Goal: Task Accomplishment & Management: Complete application form

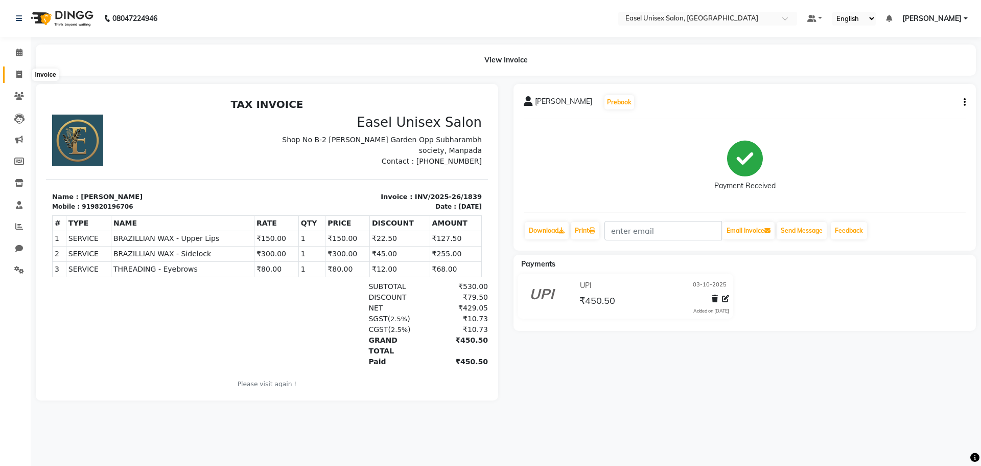
click at [17, 72] on icon at bounding box center [19, 75] width 6 height 8
select select "service"
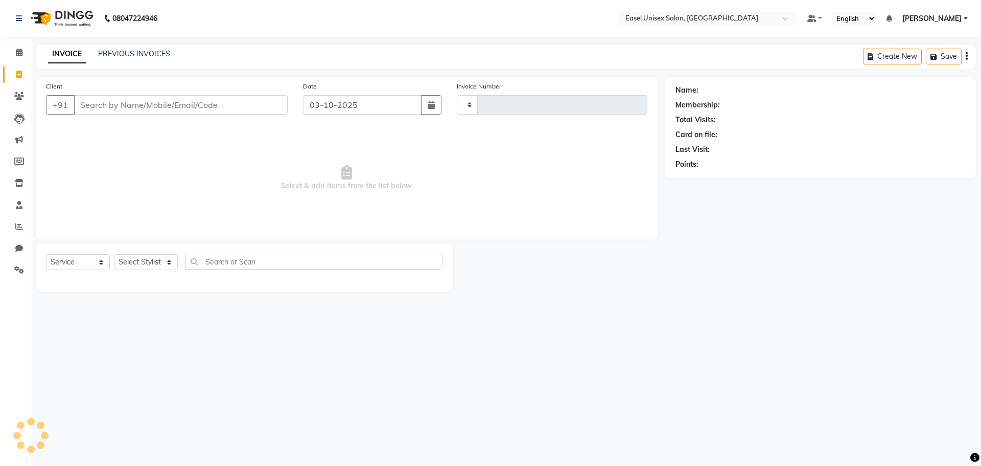
type input "1840"
select select "8639"
type input "8973321033"
click at [251, 102] on span "Add Client" at bounding box center [261, 105] width 40 height 10
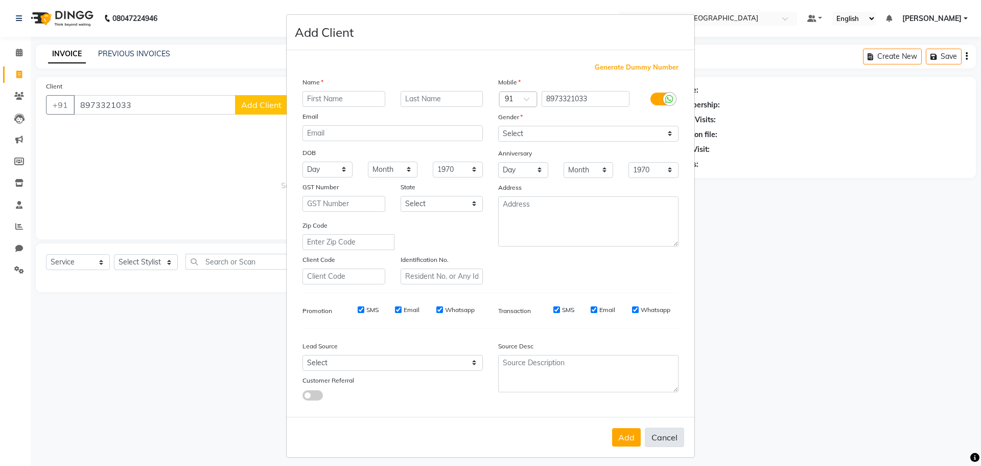
click at [673, 442] on button "Cancel" at bounding box center [664, 436] width 39 height 19
select select
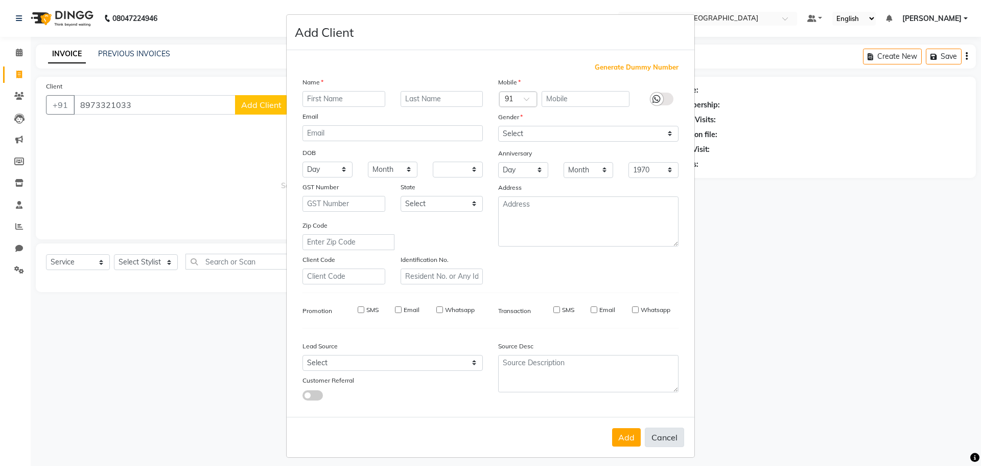
select select
checkbox input "false"
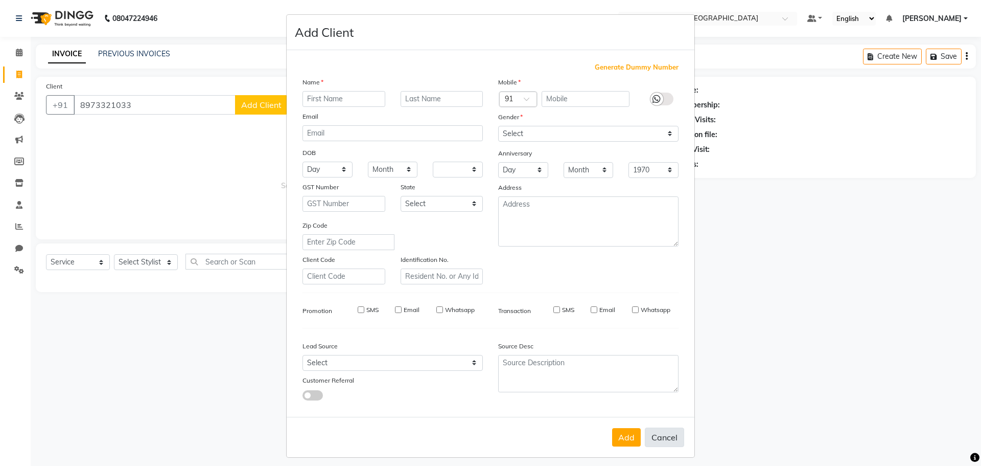
checkbox input "false"
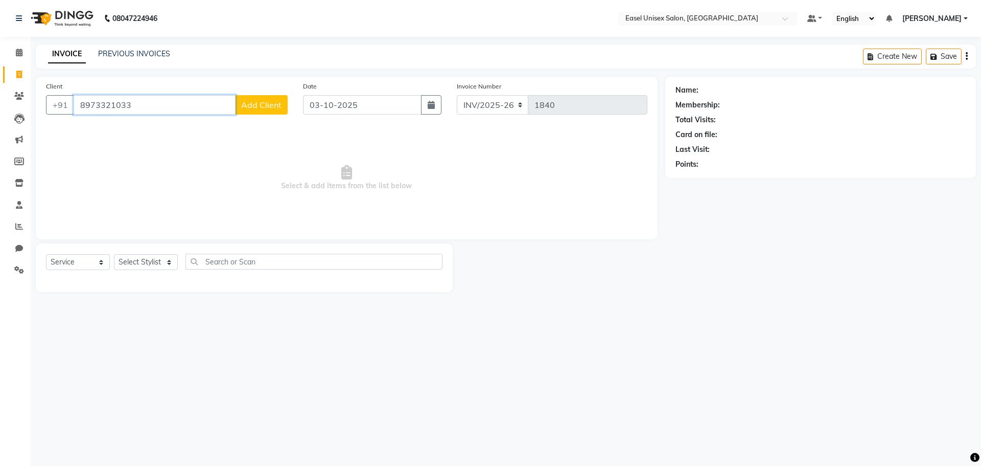
click at [152, 98] on input "8973321033" at bounding box center [155, 104] width 162 height 19
click at [156, 126] on span "89766210" at bounding box center [176, 128] width 41 height 10
type input "8976621033"
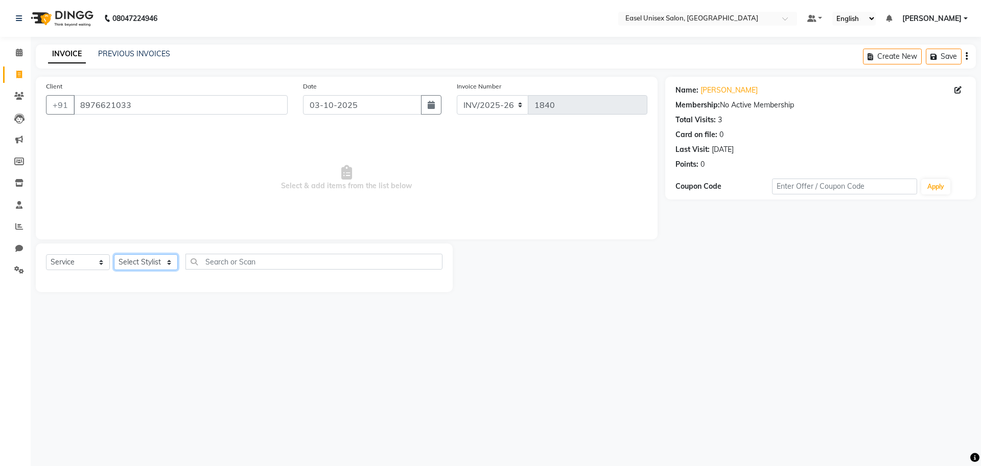
click at [144, 261] on select "Select Stylist admin [PERSON_NAME] jiya [PERSON_NAME] Priyanka [PERSON_NAME] [P…" at bounding box center [146, 262] width 64 height 16
select select "83237"
click at [114, 254] on select "Select Stylist admin [PERSON_NAME] jiya [PERSON_NAME] Priyanka [PERSON_NAME] [P…" at bounding box center [146, 262] width 64 height 16
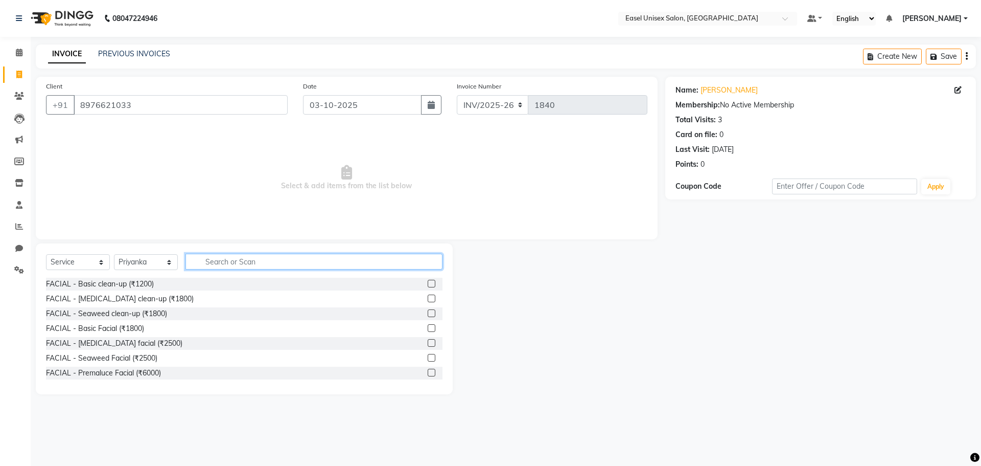
click at [239, 260] on input "text" at bounding box center [314, 262] width 257 height 16
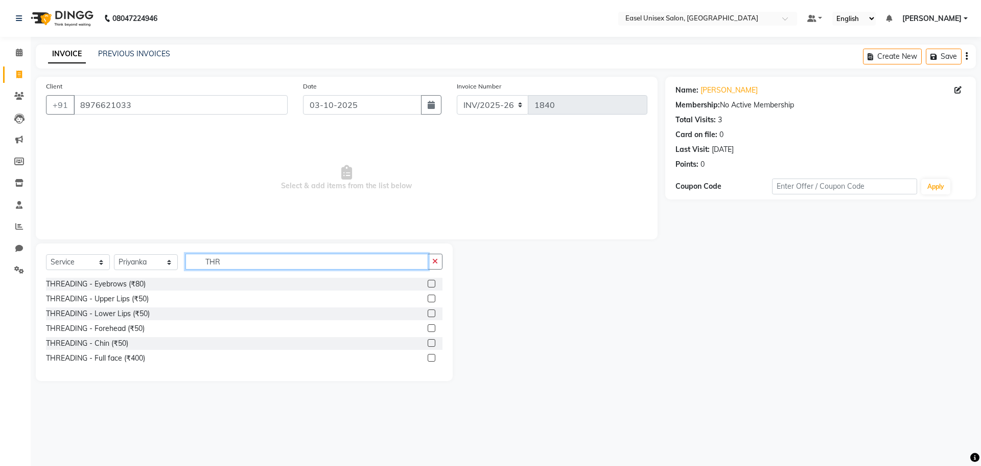
type input "THR"
click at [431, 285] on label at bounding box center [432, 284] width 8 height 8
click at [431, 285] on input "checkbox" at bounding box center [431, 284] width 7 height 7
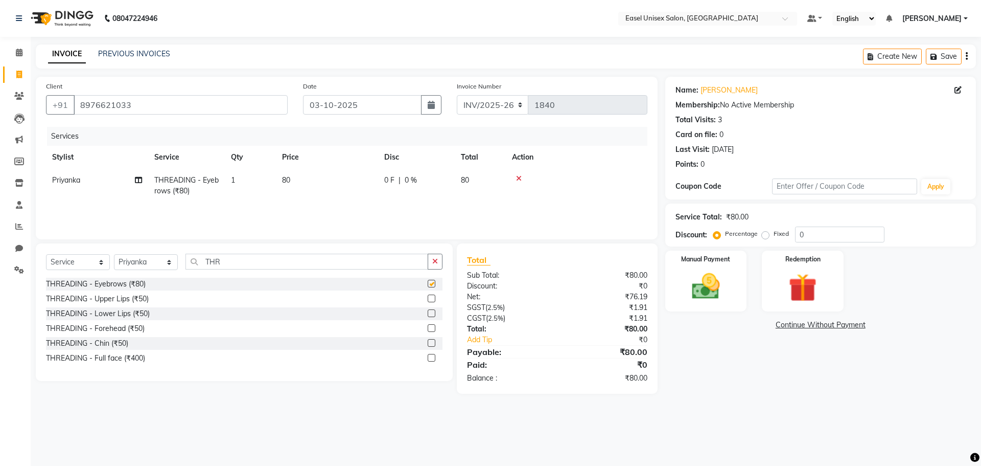
checkbox input "false"
click at [703, 286] on img at bounding box center [706, 286] width 48 height 34
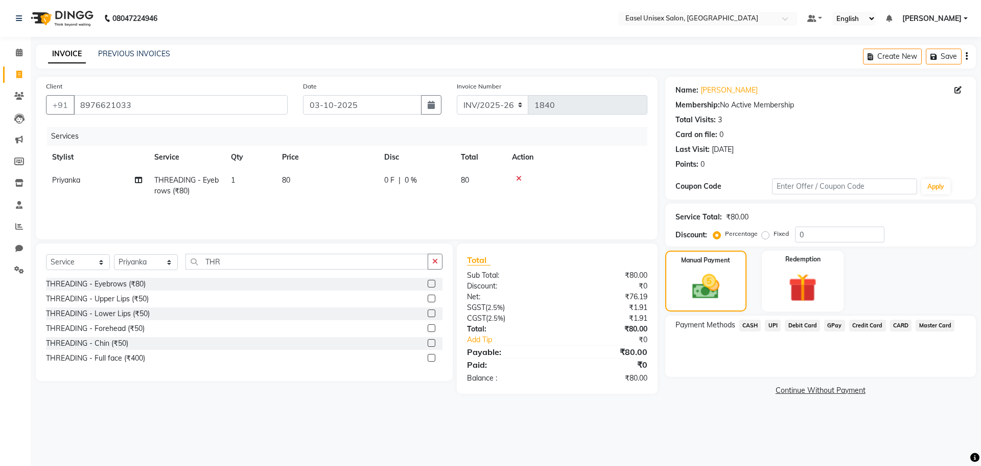
click at [773, 320] on span "UPI" at bounding box center [773, 325] width 16 height 12
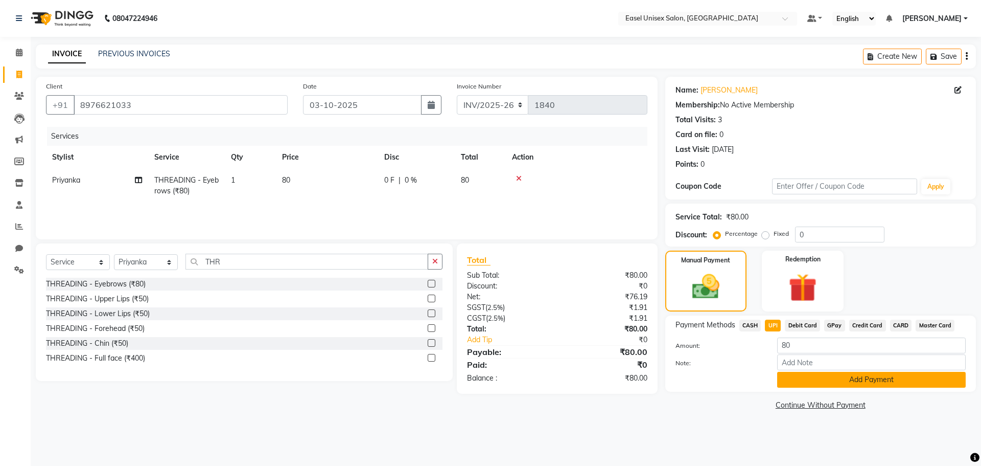
click at [816, 381] on button "Add Payment" at bounding box center [871, 380] width 189 height 16
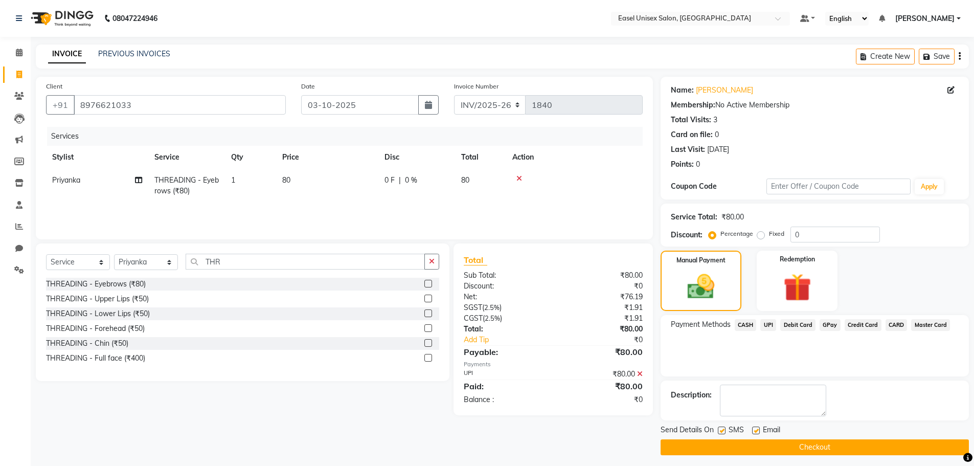
click at [807, 447] on button "Checkout" at bounding box center [814, 447] width 308 height 16
